Goal: Book appointment/travel/reservation

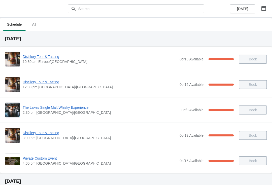
click at [51, 57] on span "Distillery Tour & Tasting" at bounding box center [100, 56] width 154 height 5
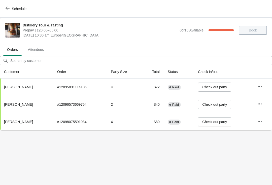
click at [6, 7] on icon "button" at bounding box center [8, 8] width 4 height 4
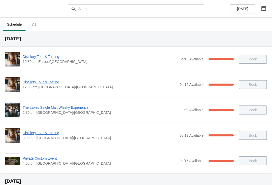
click at [48, 83] on span "Distillery Tour & Tasting" at bounding box center [100, 82] width 154 height 5
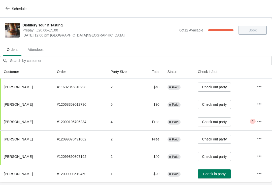
scroll to position [0, 0]
click at [8, 8] on icon "button" at bounding box center [8, 8] width 4 height 4
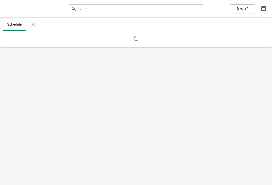
scroll to position [0, 0]
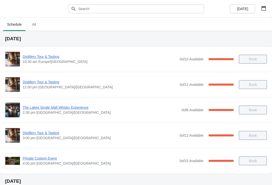
click at [50, 106] on span "The Lakes Single Malt Whisky Experience" at bounding box center [101, 107] width 156 height 5
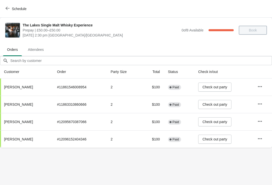
click at [16, 10] on span "Schedule" at bounding box center [19, 9] width 15 height 4
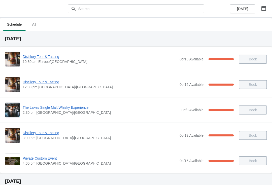
click at [56, 134] on span "Distillery Tour & Tasting" at bounding box center [100, 132] width 154 height 5
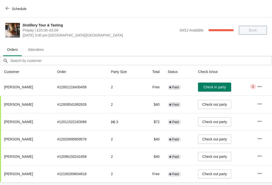
click at [4, 11] on button "Schedule" at bounding box center [17, 8] width 28 height 9
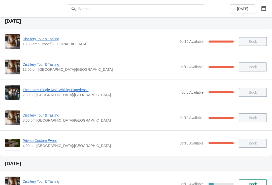
scroll to position [18, 0]
click at [44, 141] on span "Private Custom Event" at bounding box center [100, 140] width 154 height 5
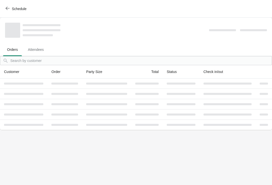
scroll to position [0, 0]
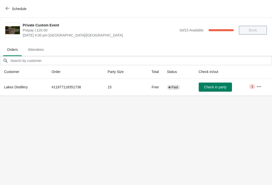
click at [11, 9] on span "Schedule" at bounding box center [17, 8] width 20 height 5
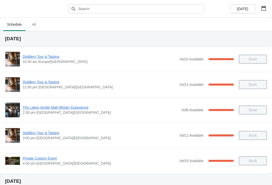
click at [78, 103] on div "The Lakes Single Malt Whisky Experience 2:30 pm [GEOGRAPHIC_DATA]/[GEOGRAPHIC_D…" at bounding box center [136, 109] width 262 height 15
click at [78, 107] on span "The Lakes Single Malt Whisky Experience" at bounding box center [101, 107] width 156 height 5
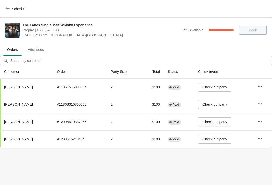
click at [8, 6] on icon "button" at bounding box center [8, 8] width 4 height 4
